Goal: Task Accomplishment & Management: Complete application form

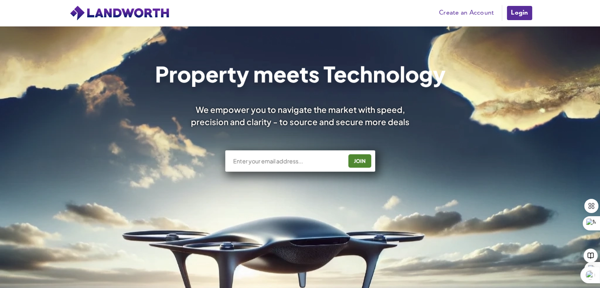
click at [454, 11] on link "Create an Account" at bounding box center [466, 13] width 63 height 12
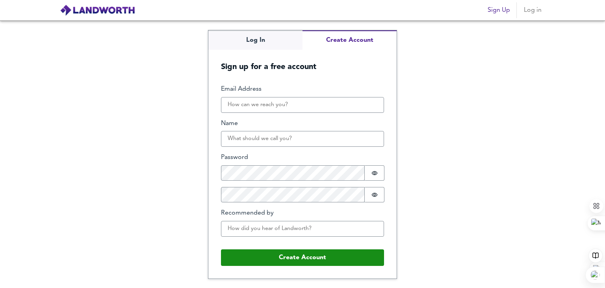
click at [348, 41] on button "Create Account" at bounding box center [350, 39] width 94 height 19
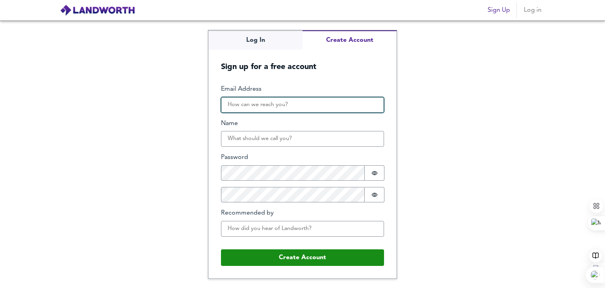
click at [268, 106] on input "Email Address" at bounding box center [302, 105] width 163 height 16
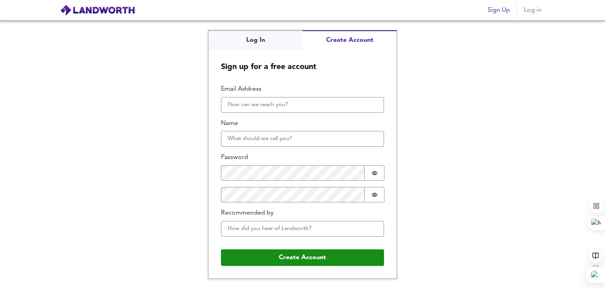
click at [462, 112] on div "Log In Create Account Sign up for a free account Email Address Name Password Pa…" at bounding box center [302, 153] width 605 height 267
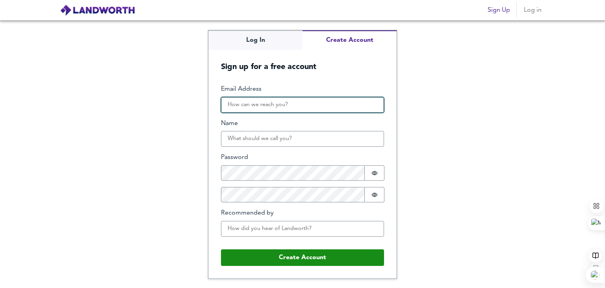
click at [274, 99] on input "Email Address" at bounding box center [302, 105] width 163 height 16
type input "digamr@gmail.com"
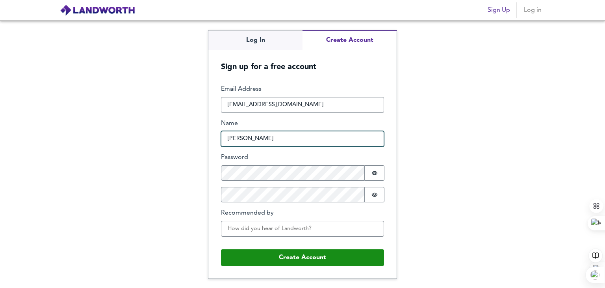
type input "Digam Rajbhandari"
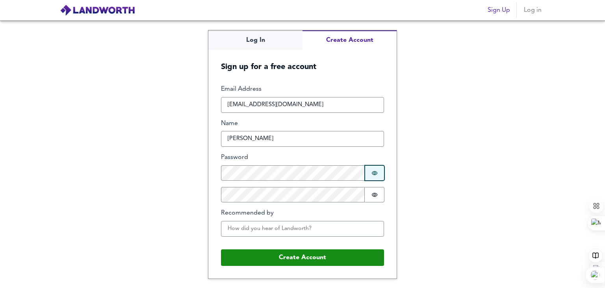
click at [372, 175] on icon "Show password" at bounding box center [375, 173] width 6 height 6
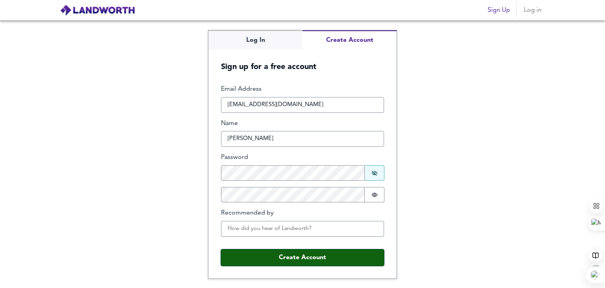
click at [292, 255] on button "Create Account" at bounding box center [302, 257] width 163 height 17
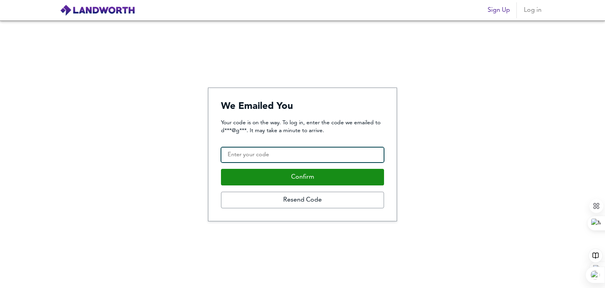
click at [265, 153] on input "Confirmation Code" at bounding box center [302, 155] width 163 height 16
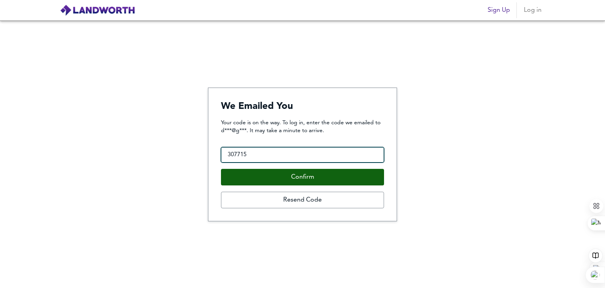
type input "307715"
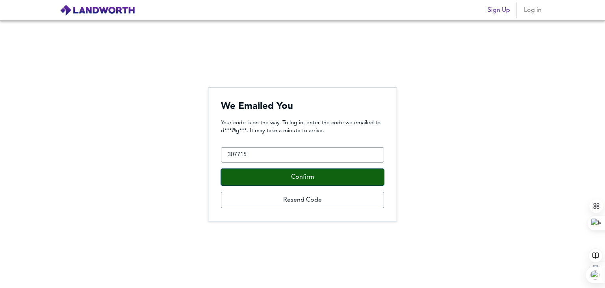
click at [281, 172] on button "Confirm" at bounding box center [302, 177] width 163 height 17
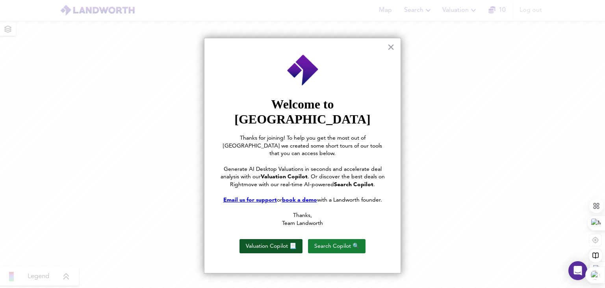
click at [276, 239] on button "Valuation Copilot 📃" at bounding box center [271, 246] width 63 height 14
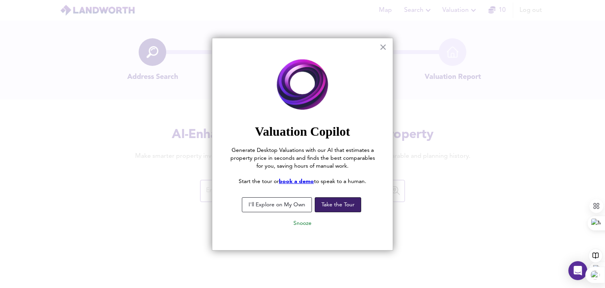
click at [349, 206] on button "Take the Tour" at bounding box center [338, 204] width 47 height 15
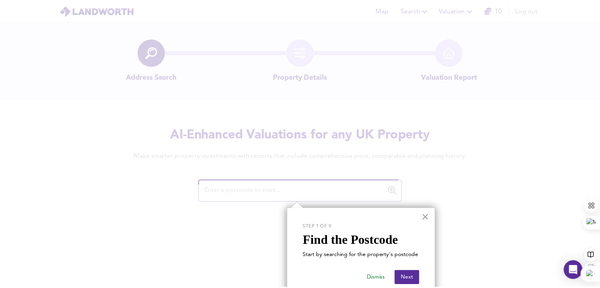
scroll to position [17, 0]
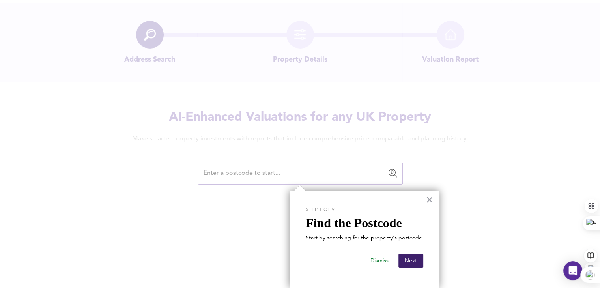
click at [408, 264] on button "Next" at bounding box center [410, 260] width 25 height 14
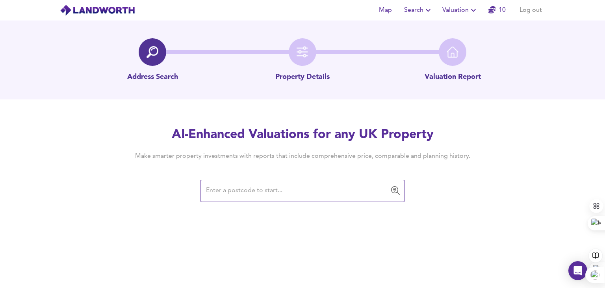
click at [307, 194] on input "text" at bounding box center [297, 190] width 186 height 15
click at [326, 197] on input "text" at bounding box center [297, 190] width 186 height 15
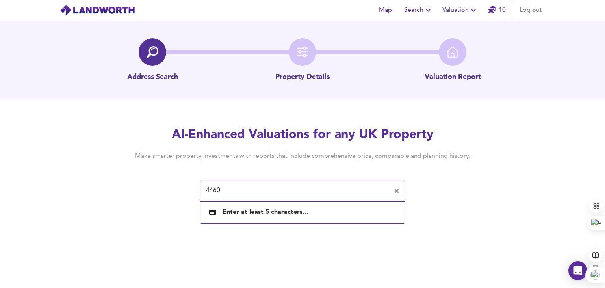
type input "44600"
click at [266, 195] on input "44600" at bounding box center [297, 190] width 186 height 15
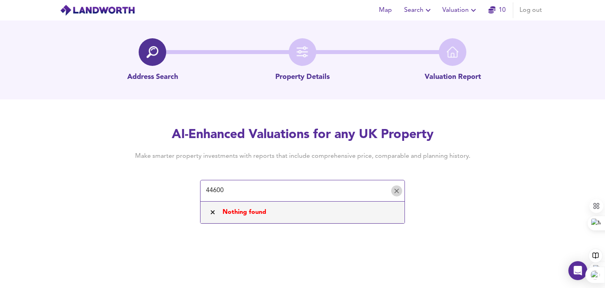
click at [394, 193] on icon "Clear" at bounding box center [397, 191] width 8 height 8
click at [213, 212] on icon at bounding box center [213, 212] width 4 height 4
click at [300, 53] on img at bounding box center [303, 52] width 12 height 12
click at [439, 55] on div "Valuation Report" at bounding box center [452, 52] width 59 height 28
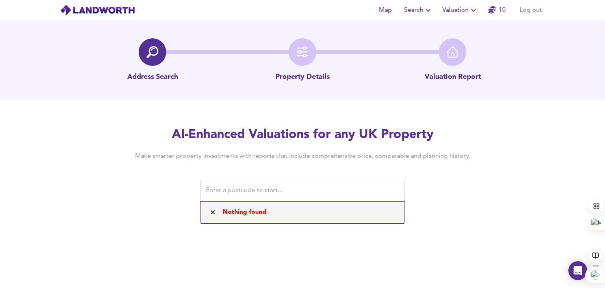
click at [270, 189] on input "text" at bounding box center [297, 190] width 186 height 15
click at [247, 186] on input "text" at bounding box center [297, 190] width 186 height 15
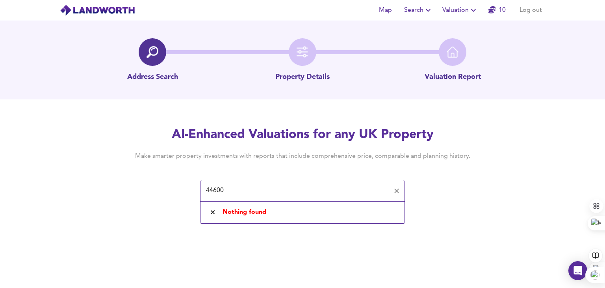
type input "44600"
click at [336, 89] on div "Address Search Property Details Valuation Report" at bounding box center [302, 59] width 605 height 79
click at [388, 12] on span "Map" at bounding box center [385, 10] width 19 height 11
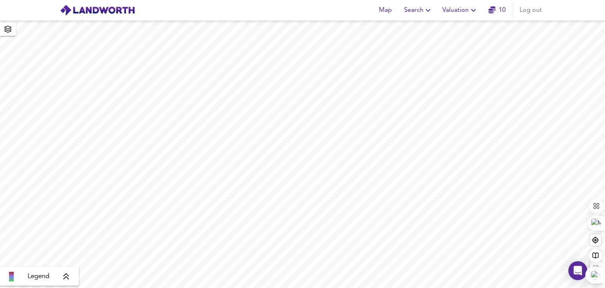
click at [65, 274] on icon at bounding box center [66, 276] width 7 height 8
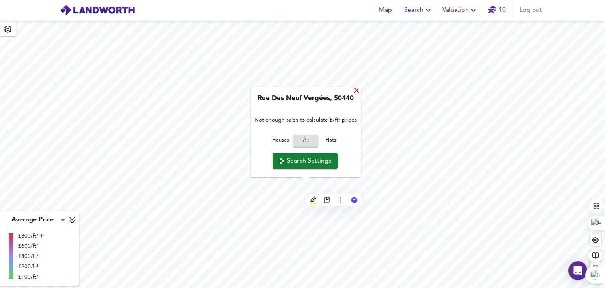
click at [357, 92] on div "X" at bounding box center [357, 91] width 7 height 7
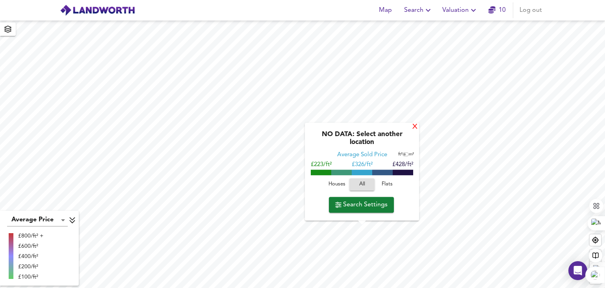
click at [418, 125] on div "X" at bounding box center [415, 126] width 7 height 7
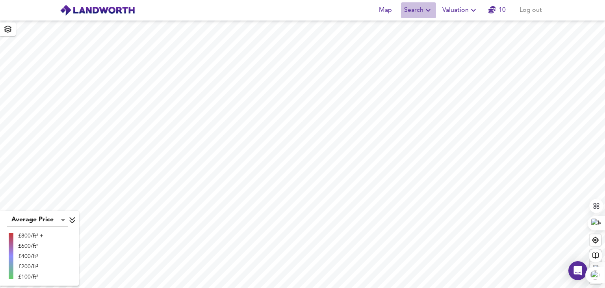
click at [426, 12] on icon "button" at bounding box center [428, 10] width 9 height 9
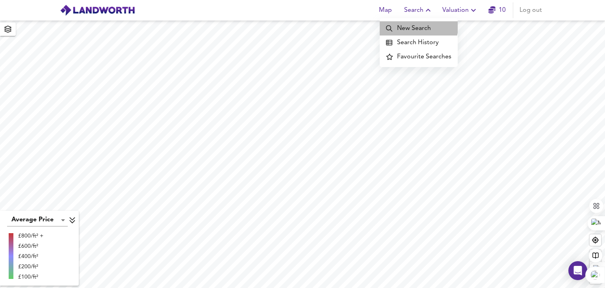
click at [414, 24] on li "New Search" at bounding box center [419, 28] width 78 height 14
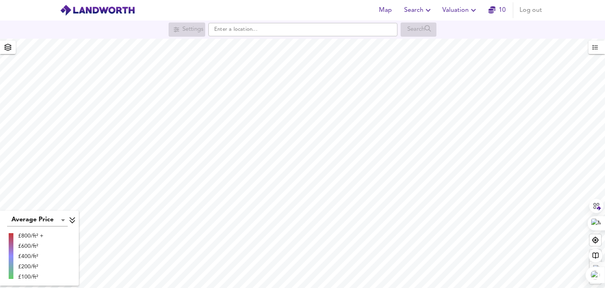
click at [256, 30] on input "text" at bounding box center [303, 29] width 189 height 13
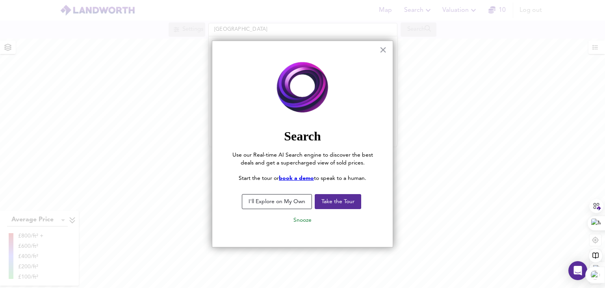
click at [278, 204] on button "I'll Explore on My Own" at bounding box center [277, 201] width 70 height 15
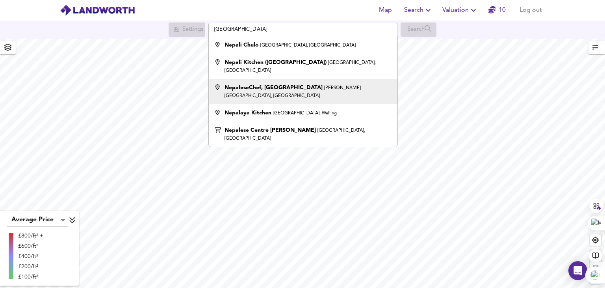
click at [256, 85] on strong "NepaleseChef, Cheltenham" at bounding box center [274, 88] width 98 height 6
type input "NepaleseChef, Cheltenham, Clarence Street, Cheltenham"
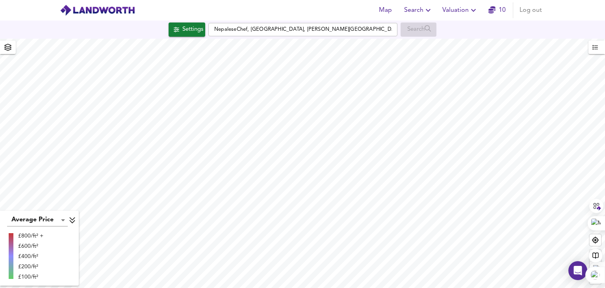
checkbox input "false"
checkbox input "true"
